Goal: Task Accomplishment & Management: Complete application form

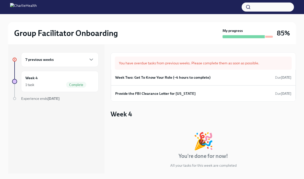
click at [67, 55] on div "7 previous weeks" at bounding box center [59, 59] width 77 height 15
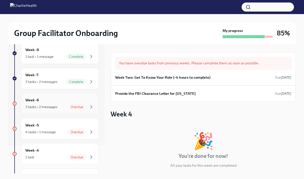
scroll to position [29, 0]
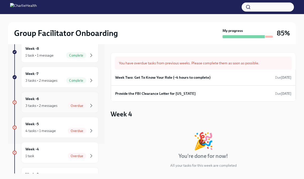
click at [62, 99] on div "Week -6 3 tasks • 2 messages Overdue" at bounding box center [59, 102] width 69 height 13
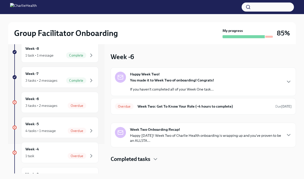
scroll to position [30, 0]
click at [68, 108] on div "Overdue" at bounding box center [81, 105] width 27 height 6
click at [179, 114] on div "Overdue Week Two: Get To Know Your Role (~4 hours to complete) Due [DATE]" at bounding box center [203, 106] width 185 height 17
click at [201, 101] on div "Overdue Week Two: Get To Know Your Role (~4 hours to complete) Due [DATE]" at bounding box center [203, 106] width 185 height 17
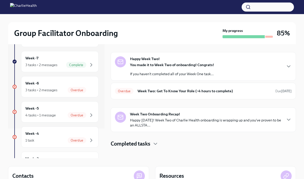
scroll to position [15, 0]
click at [217, 87] on div "Overdue Week Two: Get To Know Your Role (~4 hours to complete) Due [DATE]" at bounding box center [203, 91] width 177 height 8
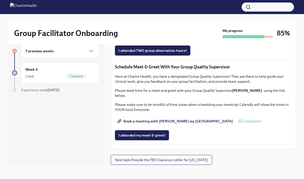
scroll to position [439, 0]
click at [153, 25] on span "Group Observation Instructions" at bounding box center [147, 22] width 58 height 5
drag, startPoint x: 234, startPoint y: 94, endPoint x: 275, endPoint y: 107, distance: 42.5
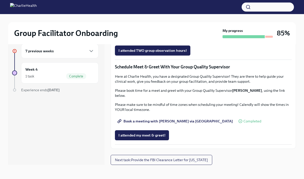
click at [171, 39] on span "Complete this form to schedule your observations" at bounding box center [161, 36] width 87 height 5
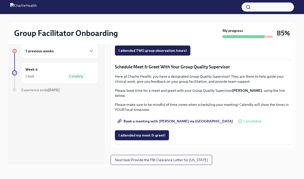
drag, startPoint x: 192, startPoint y: 69, endPoint x: 199, endPoint y: 79, distance: 12.1
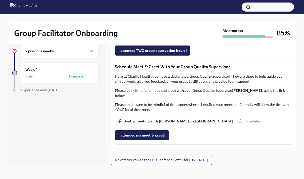
drag, startPoint x: 153, startPoint y: 81, endPoint x: 113, endPoint y: 52, distance: 49.6
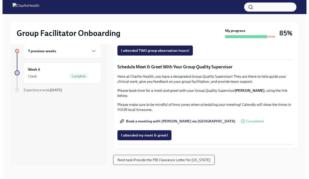
scroll to position [459, 0]
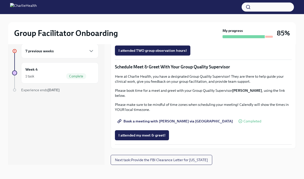
click at [156, 122] on span "Book a meeting with [PERSON_NAME] via [GEOGRAPHIC_DATA]" at bounding box center [175, 121] width 114 height 5
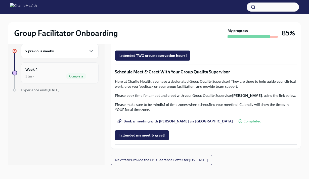
scroll to position [463, 0]
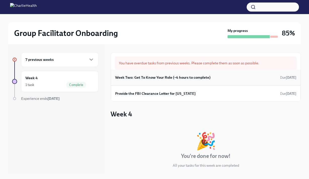
click at [165, 78] on h6 "Week Two: Get To Know Your Role (~4 hours to complete)" at bounding box center [162, 78] width 95 height 6
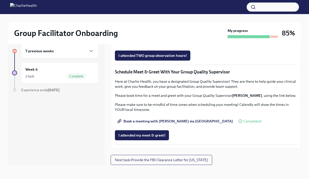
scroll to position [426, 0]
click at [166, 58] on span "I attended TWO group observation hours!" at bounding box center [152, 55] width 68 height 5
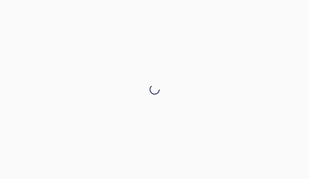
scroll to position [0, 0]
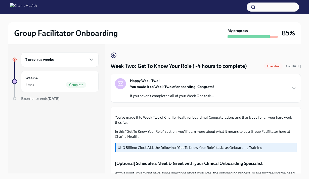
click at [81, 60] on div "7 previous weeks" at bounding box center [59, 60] width 69 height 6
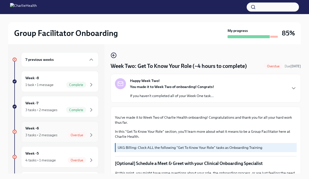
click at [67, 137] on div "3 tasks • 2 messages Overdue" at bounding box center [59, 135] width 69 height 6
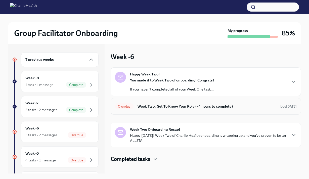
click at [194, 107] on h6 "Week Two: Get To Know Your Role (~4 hours to complete)" at bounding box center [206, 107] width 139 height 6
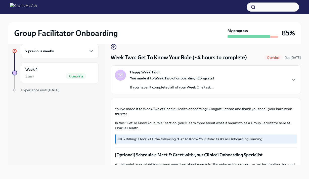
click at [172, 73] on div "Happy Week Two! You made it to Week Two of onboarding! Congrats! If you haven't…" at bounding box center [172, 80] width 84 height 20
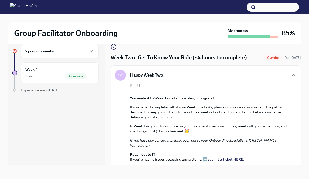
click at [86, 51] on div "7 previous weeks" at bounding box center [59, 51] width 69 height 6
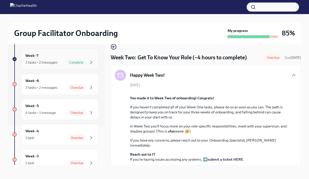
scroll to position [42, 0]
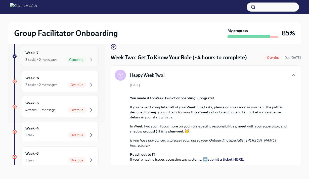
click at [74, 105] on div "Week -5 4 tasks • 1 message Overdue" at bounding box center [59, 106] width 69 height 13
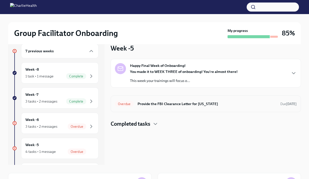
click at [179, 100] on div "Overdue Provide the FBI Clearance Letter for Pennsylvania Due Aug 12th" at bounding box center [206, 104] width 182 height 8
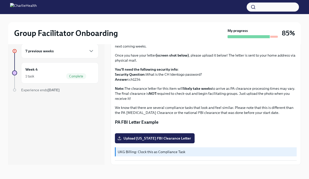
scroll to position [9, 0]
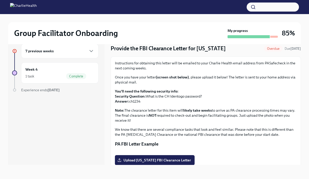
click at [152, 76] on p "Once you have your letter (screen shot below) , please upload it below! The let…" at bounding box center [206, 80] width 182 height 10
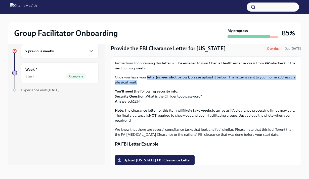
drag, startPoint x: 152, startPoint y: 76, endPoint x: 162, endPoint y: 82, distance: 12.8
click at [162, 82] on p "Once you have your letter (screen shot below) , please upload it below! The let…" at bounding box center [206, 80] width 182 height 10
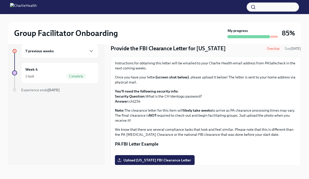
click at [162, 82] on p "Once you have your letter (screen shot below) , please upload it below! The let…" at bounding box center [206, 80] width 182 height 10
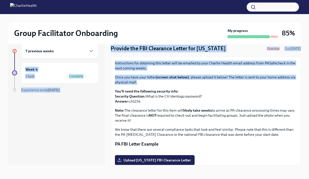
drag, startPoint x: 162, startPoint y: 82, endPoint x: 98, endPoint y: 54, distance: 70.4
click at [98, 54] on div "7 previous weeks Week 4 1 task Complete Experience ends Oct 17th Provide the FB…" at bounding box center [154, 100] width 293 height 129
click at [65, 80] on div "Week 4 1 task Complete" at bounding box center [59, 72] width 77 height 21
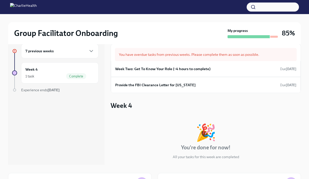
click at [76, 56] on div "7 previous weeks" at bounding box center [59, 51] width 77 height 15
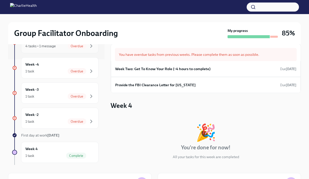
scroll to position [107, 0]
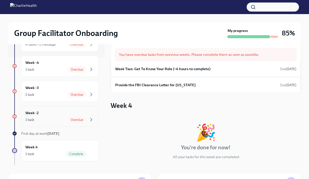
click at [82, 116] on div "Week -2 1 task Overdue" at bounding box center [59, 116] width 69 height 13
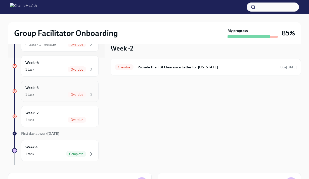
click at [80, 96] on div "Overdue" at bounding box center [77, 94] width 19 height 6
click at [85, 65] on div "Week -4 1 task Overdue" at bounding box center [59, 66] width 69 height 13
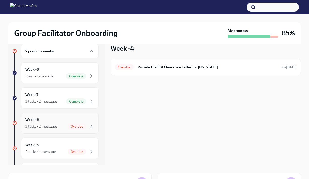
click at [64, 123] on div "Week -6 3 tasks • 2 messages Overdue" at bounding box center [59, 123] width 69 height 13
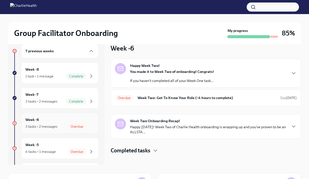
click at [64, 129] on div "3 tasks • 2 messages Overdue" at bounding box center [59, 126] width 69 height 6
click at [69, 149] on div "Overdue" at bounding box center [77, 151] width 19 height 6
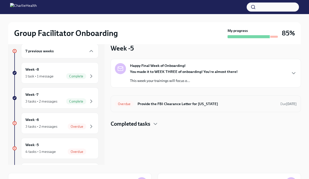
click at [183, 111] on div "Overdue Provide the FBI Clearance Letter for Pennsylvania Due Aug 12th" at bounding box center [206, 103] width 190 height 17
click at [165, 105] on h6 "Provide the FBI Clearance Letter for [US_STATE]" at bounding box center [206, 104] width 139 height 6
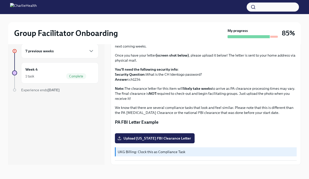
scroll to position [35, 0]
click at [193, 86] on strong "likely take weeks" at bounding box center [197, 88] width 29 height 5
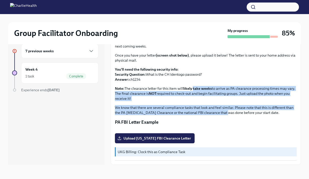
drag, startPoint x: 193, startPoint y: 83, endPoint x: 217, endPoint y: 107, distance: 33.2
click at [217, 107] on div "Instructions for obtaining this letter will be emailed to your Charlie Health e…" at bounding box center [206, 77] width 182 height 76
click at [217, 107] on p "We know that there are several compliance tasks that look and feel similar. Ple…" at bounding box center [206, 110] width 182 height 10
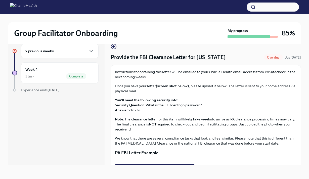
scroll to position [0, 0]
drag, startPoint x: 264, startPoint y: 71, endPoint x: 284, endPoint y: 74, distance: 20.0
click at [284, 74] on p "Instructions for obtaining this letter will be emailed to your Charlie Health e…" at bounding box center [206, 75] width 182 height 10
copy p "PASafecheck"
